Goal: Use online tool/utility

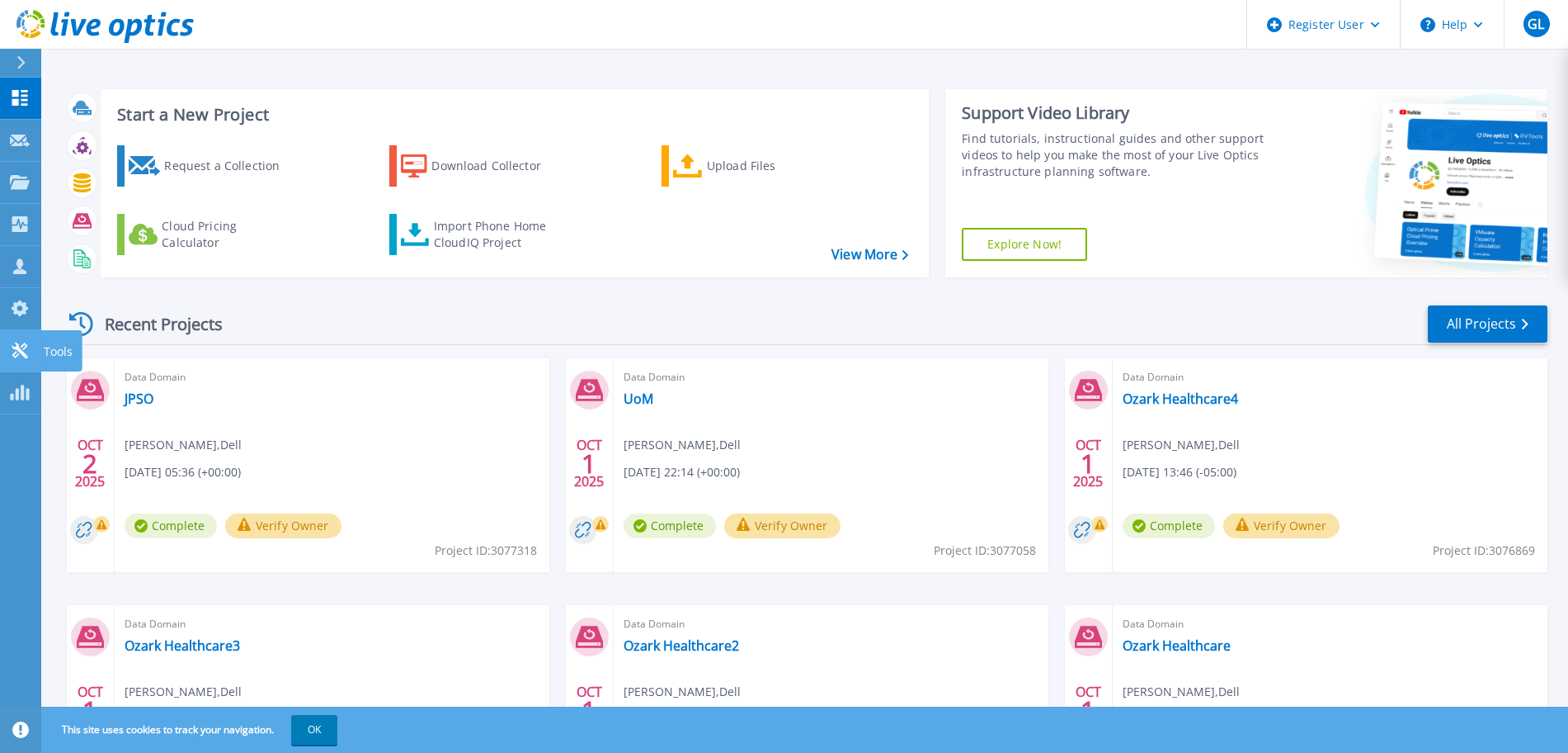
click at [60, 353] on p "Tools" at bounding box center [58, 351] width 28 height 43
click at [79, 396] on p "PowerSizer" at bounding box center [73, 393] width 61 height 43
